Goal: Task Accomplishment & Management: Manage account settings

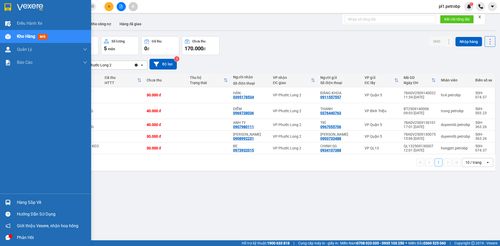
click at [17, 199] on div "Hàng sắp về" at bounding box center [52, 203] width 70 height 8
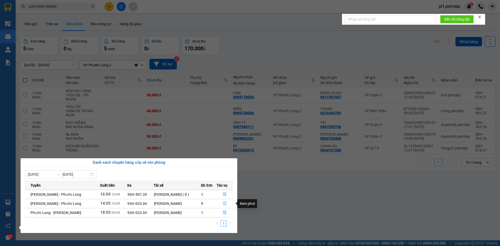
click at [222, 204] on button "button" at bounding box center [225, 203] width 16 height 8
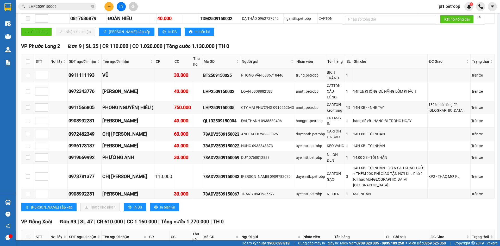
scroll to position [156, 0]
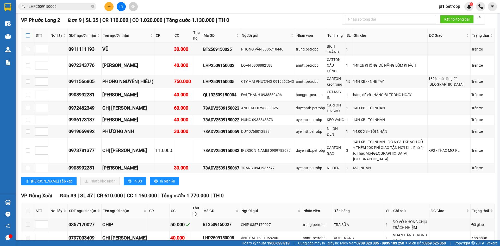
click at [28, 34] on input "checkbox" at bounding box center [28, 35] width 4 height 4
checkbox input "true"
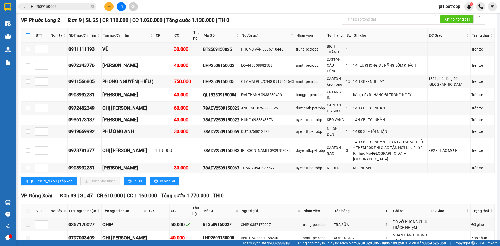
checkbox input "true"
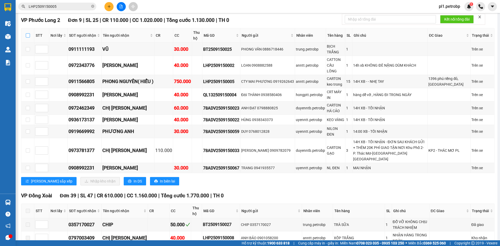
checkbox input "true"
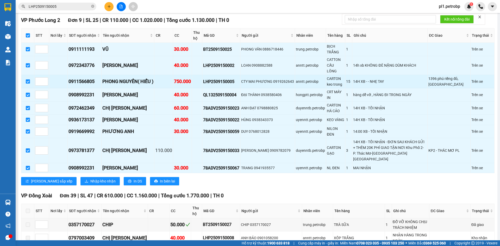
click at [27, 79] on input "checkbox" at bounding box center [28, 81] width 4 height 4
checkbox input "false"
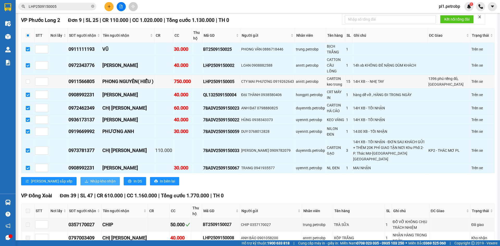
click at [90, 178] on span "Nhập kho nhận" at bounding box center [102, 181] width 25 height 6
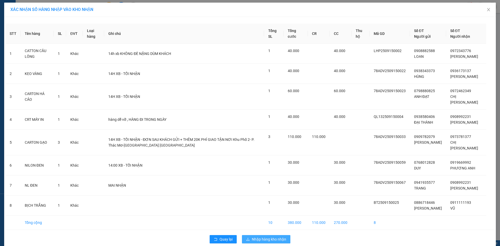
click at [257, 237] on span "Nhập hàng kho nhận" at bounding box center [269, 239] width 34 height 6
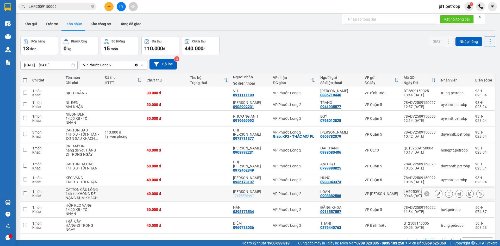
drag, startPoint x: 234, startPoint y: 191, endPoint x: 256, endPoint y: 191, distance: 21.9
click at [256, 191] on td "HƯNG LINH 0972343776" at bounding box center [250, 194] width 40 height 16
checkbox input "true"
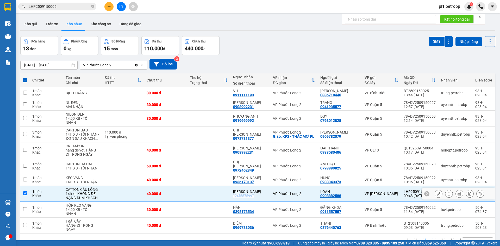
copy div "0972343776"
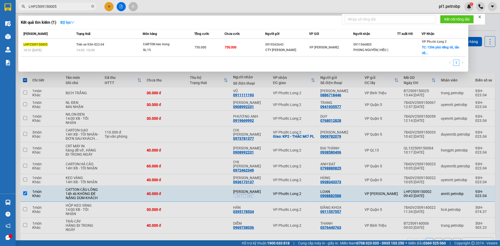
click at [81, 8] on input "LHP2509150005" at bounding box center [59, 7] width 61 height 6
type input "D"
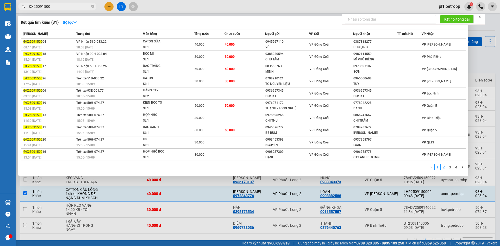
type input "ĐX25091500"
click at [444, 169] on link "2" at bounding box center [444, 167] width 6 height 6
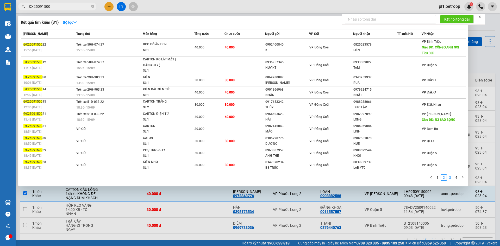
click at [449, 179] on link "3" at bounding box center [450, 178] width 6 height 6
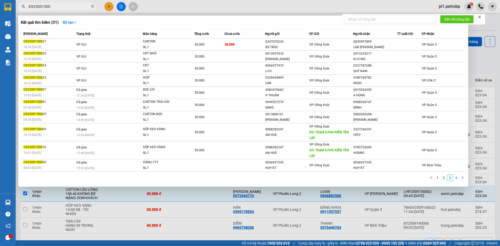
click at [458, 178] on link "4" at bounding box center [456, 178] width 6 height 6
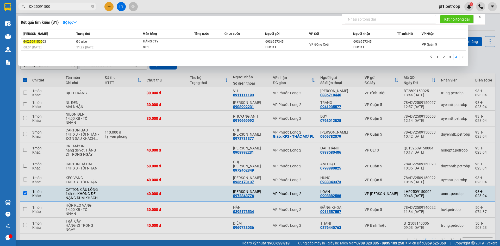
click at [208, 170] on div at bounding box center [250, 123] width 500 height 246
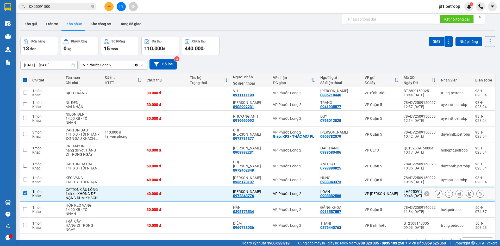
click at [200, 189] on td at bounding box center [208, 194] width 43 height 16
checkbox input "false"
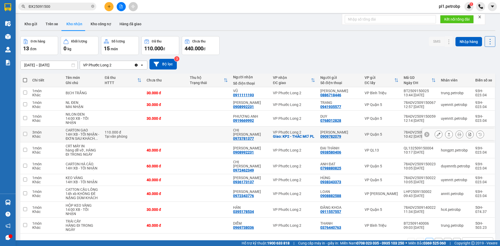
click at [457, 135] on icon at bounding box center [459, 134] width 4 height 4
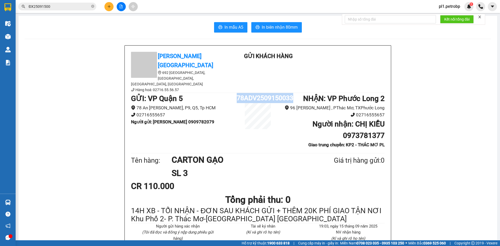
drag, startPoint x: 235, startPoint y: 85, endPoint x: 292, endPoint y: 89, distance: 57.6
click at [292, 93] on div "GỬI : VP Quận 5 [GEOGRAPHIC_DATA][PERSON_NAME], Q5, Tp HCM 02716555657 Người gử…" at bounding box center [257, 122] width 253 height 59
click at [93, 6] on icon "close-circle" at bounding box center [92, 6] width 3 height 3
drag, startPoint x: 79, startPoint y: 3, endPoint x: 70, endPoint y: 6, distance: 9.5
paste input "ANH CHỊ CÓ HÀNG Ở [GEOGRAPHIC_DATA] ( TRẠM MỚI Ở [GEOGRAPHIC_DATA] , GẦN NHÀ [G…"
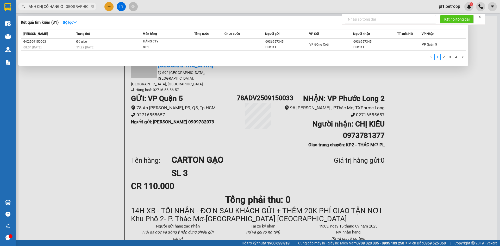
scroll to position [0, 113]
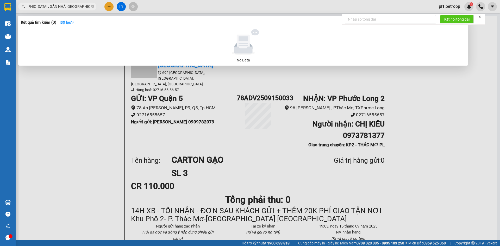
click at [88, 7] on input "ANH CHỊ CÓ HÀNG Ở [GEOGRAPHIC_DATA] ( TRẠM MỚI Ở [GEOGRAPHIC_DATA] , GẦN NHÀ [G…" at bounding box center [59, 7] width 61 height 6
type input "ANH CHỊ CÓ HÀNG Ở [GEOGRAPHIC_DATA] ( TRẠM MỚI Ở [GEOGRAPHIC_DATA] , GẦN NHÀ [G…"
click at [90, 7] on span "ANH CHỊ CÓ HÀNG Ở [GEOGRAPHIC_DATA] ( TRẠM MỚI Ở [GEOGRAPHIC_DATA] , GẦN NHÀ [G…" at bounding box center [57, 7] width 78 height 8
click at [93, 7] on icon "close-circle" at bounding box center [92, 6] width 3 height 3
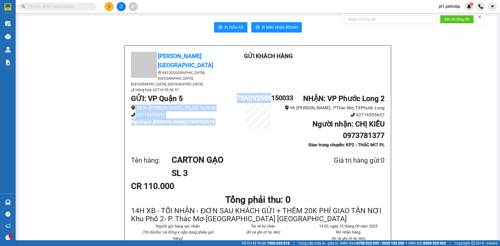
drag, startPoint x: 231, startPoint y: 83, endPoint x: 272, endPoint y: 83, distance: 40.9
click at [272, 93] on div "GỬI : VP Quận 5 [GEOGRAPHIC_DATA][PERSON_NAME], Q5, Tp HCM 02716555657 Người gử…" at bounding box center [257, 122] width 253 height 59
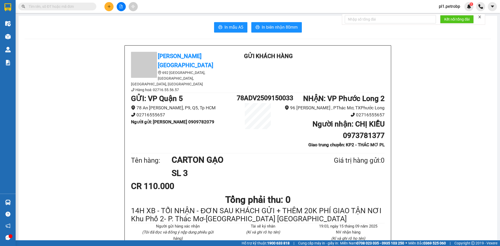
click at [272, 99] on div "78ADV2509150033" at bounding box center [258, 111] width 42 height 36
drag, startPoint x: 234, startPoint y: 83, endPoint x: 291, endPoint y: 83, distance: 56.7
click at [291, 93] on div "GỬI : VP Quận 5 [GEOGRAPHIC_DATA][PERSON_NAME], Q5, Tp HCM 02716555657 Người gử…" at bounding box center [257, 122] width 253 height 59
copy div "78ADV2509150033"
paste input "78ADV2509150033"
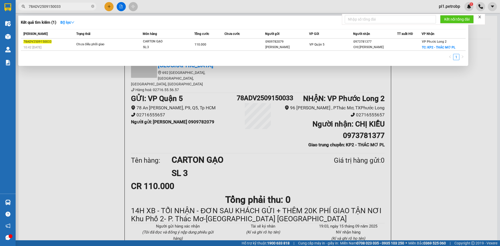
type input "78ADV2509150033"
click at [327, 38] on th "VP Gửi" at bounding box center [331, 33] width 44 height 9
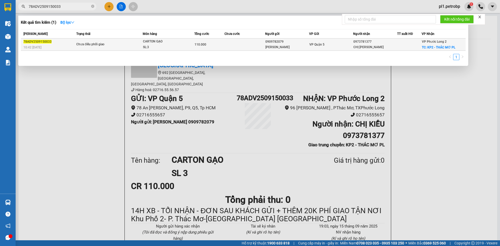
click at [327, 42] on div "VP Quận 5" at bounding box center [330, 45] width 43 height 6
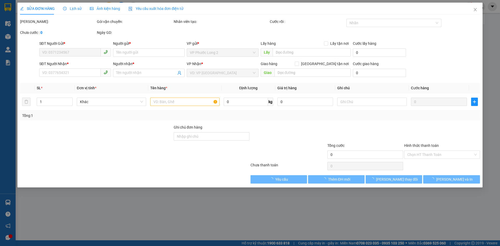
type input "0909782079"
type input "[PERSON_NAME]"
type input "0973781377"
type input "CHỊ [PERSON_NAME]"
checkbox input "true"
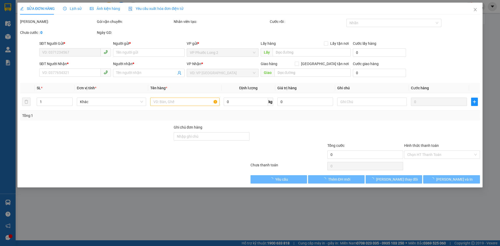
type input "KP2 - THÁC MƠ PL"
type input "110.000"
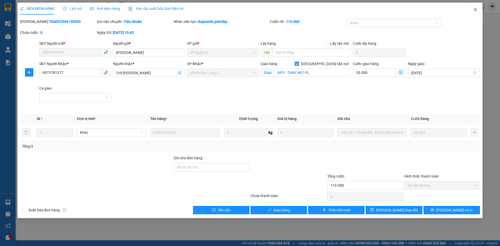
click at [476, 12] on span "Close" at bounding box center [475, 10] width 15 height 15
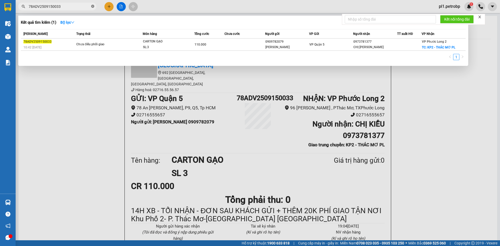
click at [91, 7] on icon "close-circle" at bounding box center [92, 6] width 3 height 3
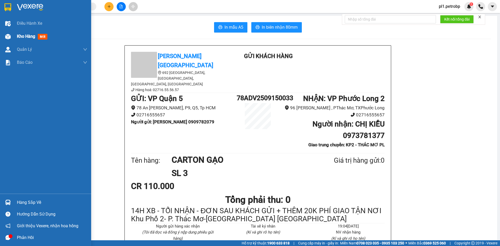
click at [17, 40] on div "Kho hàng mới" at bounding box center [52, 36] width 70 height 13
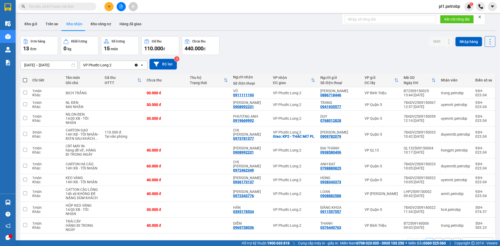
click at [77, 5] on input "text" at bounding box center [59, 7] width 61 height 6
click at [32, 22] on button "Kho gửi" at bounding box center [30, 24] width 21 height 12
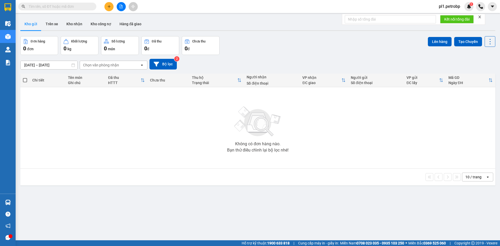
click at [65, 6] on input "text" at bounding box center [59, 7] width 61 height 6
click at [72, 25] on button "Kho nhận" at bounding box center [74, 24] width 24 height 12
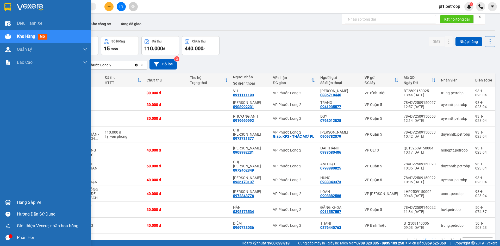
click at [15, 200] on div "Hàng sắp về" at bounding box center [45, 202] width 91 height 12
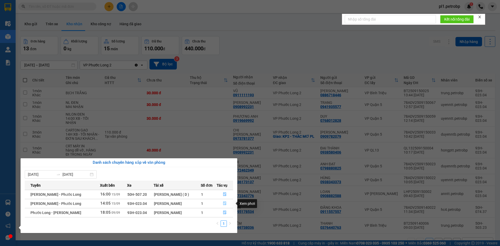
click at [223, 206] on button "button" at bounding box center [225, 203] width 16 height 8
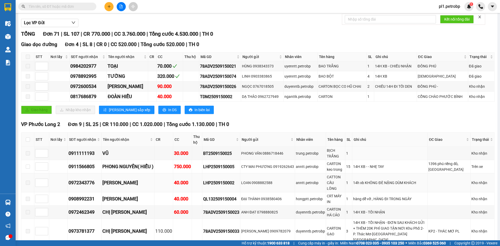
scroll to position [130, 0]
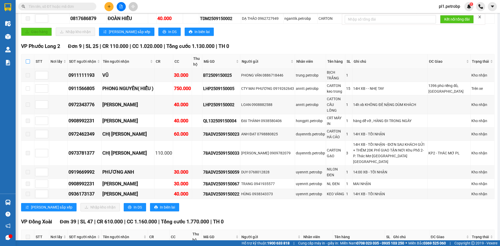
click at [27, 62] on input "checkbox" at bounding box center [28, 61] width 4 height 4
checkbox input "true"
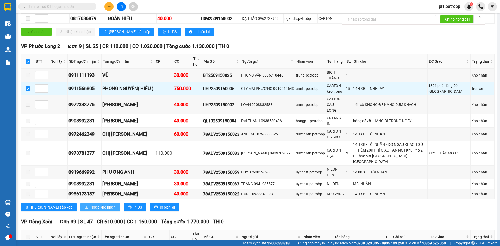
click at [90, 204] on span "Nhập kho nhận" at bounding box center [102, 207] width 25 height 6
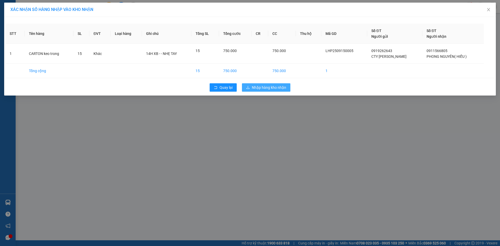
click at [269, 87] on span "Nhập hàng kho nhận" at bounding box center [269, 88] width 34 height 6
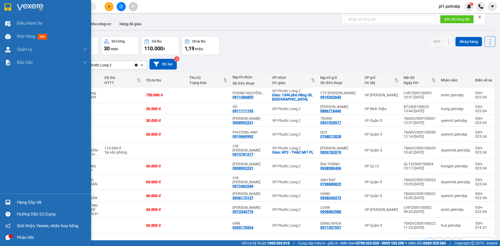
click at [9, 200] on img at bounding box center [7, 202] width 5 height 5
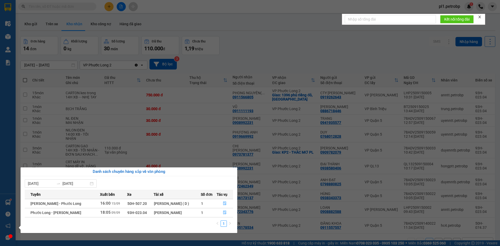
click at [210, 147] on section "Kết quả tìm kiếm ( 1 ) Bộ lọc Mã ĐH Trạng thái Món hàng Tổng cước Chưa cước Ngư…" at bounding box center [250, 123] width 500 height 246
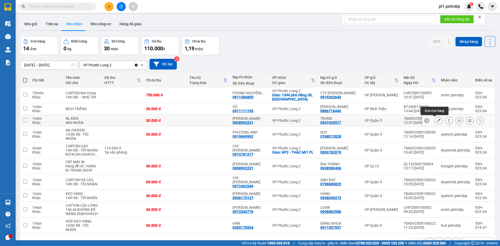
click at [436, 121] on icon at bounding box center [438, 121] width 4 height 4
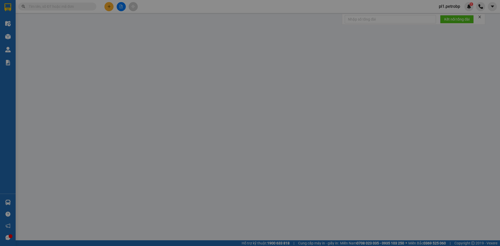
type input "0941935577"
type input "TRANG"
type input "0908992231"
type input "[PERSON_NAME]"
type input "30.000"
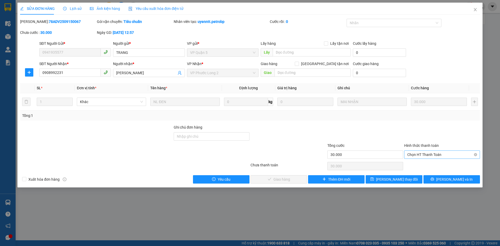
click at [422, 157] on span "Chọn HT Thanh Toán" at bounding box center [441, 155] width 69 height 8
click at [417, 163] on div "Tại văn phòng" at bounding box center [441, 165] width 69 height 6
type input "0"
click at [278, 178] on span "[PERSON_NAME] và Giao hàng" at bounding box center [285, 179] width 50 height 6
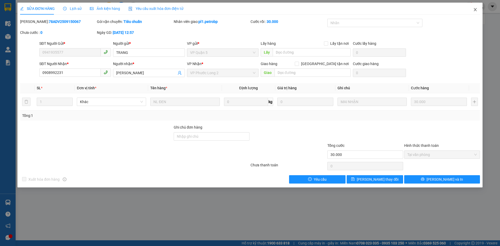
click at [474, 8] on icon "close" at bounding box center [475, 10] width 4 height 4
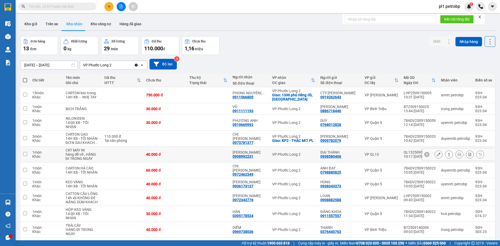
click at [435, 156] on button at bounding box center [438, 154] width 7 height 9
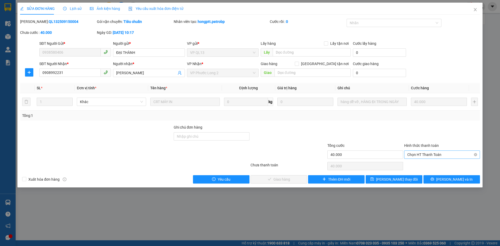
click at [417, 155] on span "Chọn HT Thanh Toán" at bounding box center [441, 155] width 69 height 8
click at [417, 163] on div "Tại văn phòng" at bounding box center [441, 165] width 69 height 6
type input "0"
click at [266, 181] on button "[PERSON_NAME] và Giao hàng" at bounding box center [278, 179] width 56 height 8
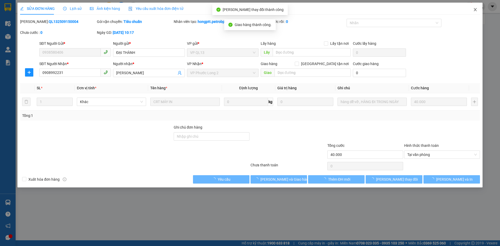
click at [474, 8] on span "Close" at bounding box center [475, 10] width 15 height 15
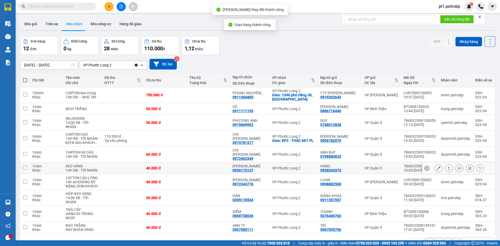
scroll to position [24, 0]
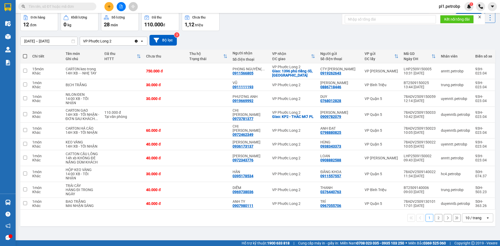
click at [435, 214] on button "2" at bounding box center [438, 218] width 8 height 8
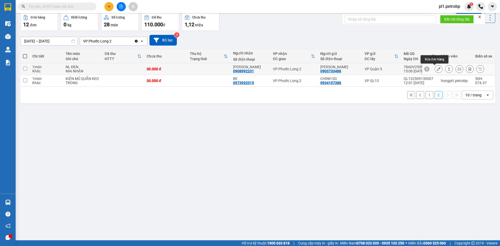
click at [436, 72] on button at bounding box center [438, 69] width 7 height 9
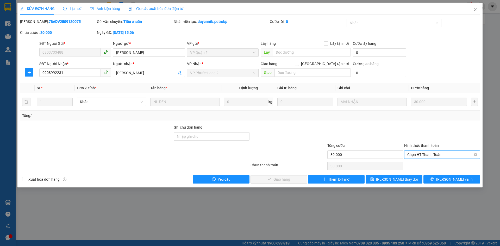
click at [418, 155] on span "Chọn HT Thanh Toán" at bounding box center [441, 155] width 69 height 8
click at [417, 164] on div "Tại văn phòng" at bounding box center [441, 165] width 69 height 6
type input "0"
click at [288, 179] on span "[PERSON_NAME] và Giao hàng" at bounding box center [285, 179] width 50 height 6
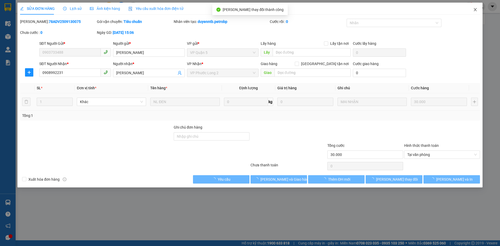
click at [473, 12] on icon "close" at bounding box center [475, 10] width 4 height 4
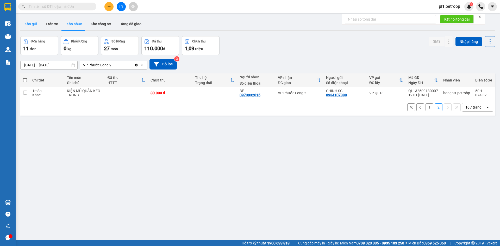
click at [28, 25] on button "Kho gửi" at bounding box center [30, 24] width 21 height 12
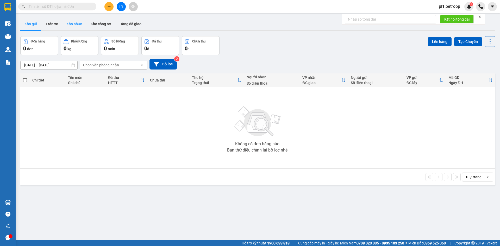
click at [74, 22] on button "Kho nhận" at bounding box center [74, 24] width 24 height 12
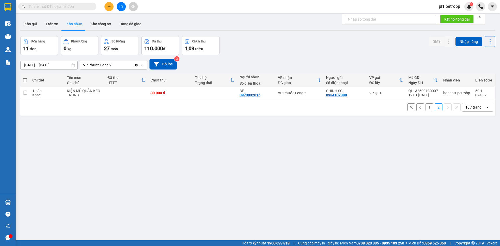
click at [425, 110] on button "1" at bounding box center [429, 107] width 8 height 8
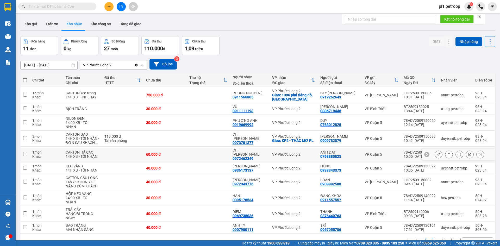
scroll to position [24, 0]
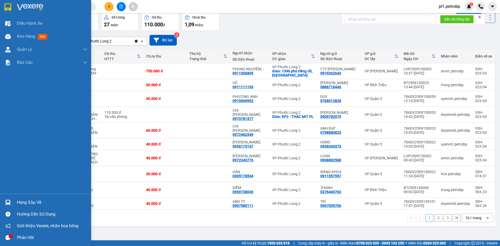
click at [8, 206] on div at bounding box center [7, 202] width 9 height 9
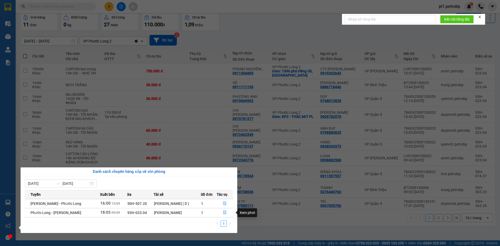
click at [252, 215] on div "Xem phơi" at bounding box center [247, 212] width 20 height 9
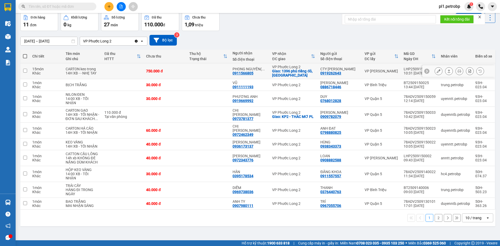
click at [191, 73] on section "Kết quả tìm kiếm ( 1 ) Bộ lọc Mã ĐH Trạng thái Món hàng Tổng cước Chưa cước Ngư…" at bounding box center [250, 123] width 500 height 246
click at [436, 99] on icon at bounding box center [438, 99] width 4 height 4
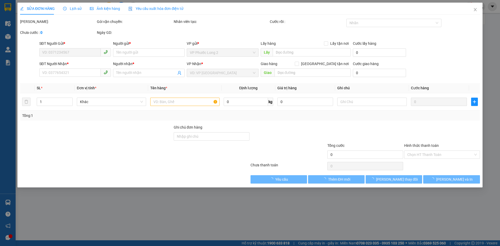
type input "0768012828"
type input "DUY"
type input "0919669992"
type input "PHƯƠNG ANH"
type input "30.000"
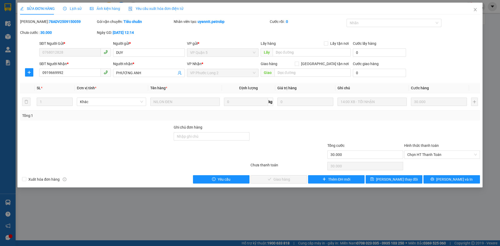
click at [425, 159] on div "Hình thức thanh toán Chọn HT Thanh Toán" at bounding box center [442, 152] width 76 height 18
click at [426, 154] on span "Chọn HT Thanh Toán" at bounding box center [441, 155] width 69 height 8
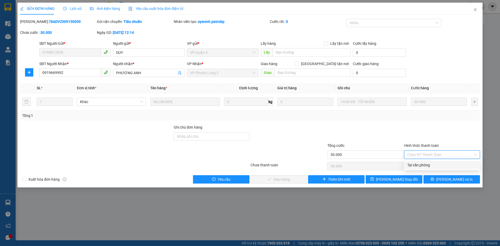
click at [424, 160] on div "Total Paid Fee 0 Total UnPaid Fee 30.000 Cash Collection Total Fee Mã ĐH: 78ADV…" at bounding box center [250, 101] width 460 height 165
click at [424, 155] on span "Chọn HT Thanh Toán" at bounding box center [441, 155] width 69 height 8
click at [422, 168] on div "Tại văn phòng" at bounding box center [442, 165] width 76 height 8
type input "0"
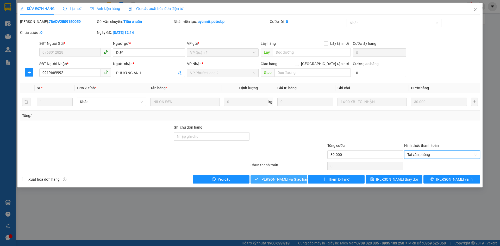
click at [283, 181] on span "[PERSON_NAME] và Giao hàng" at bounding box center [285, 179] width 50 height 6
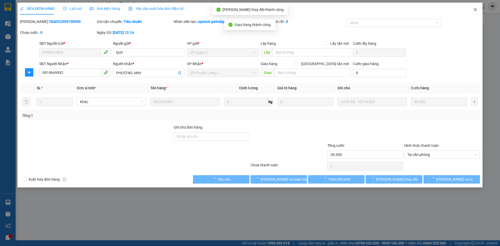
click at [471, 8] on span "Close" at bounding box center [475, 10] width 15 height 15
